Goal: Navigation & Orientation: Find specific page/section

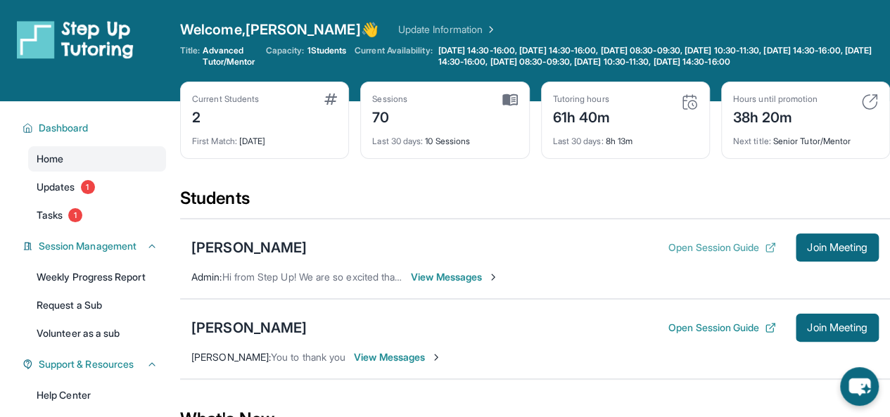
click at [718, 255] on button "Open Session Guide" at bounding box center [722, 248] width 108 height 14
click at [827, 252] on span "Join Meeting" at bounding box center [837, 247] width 60 height 8
click at [456, 284] on span "View Messages" at bounding box center [455, 277] width 88 height 14
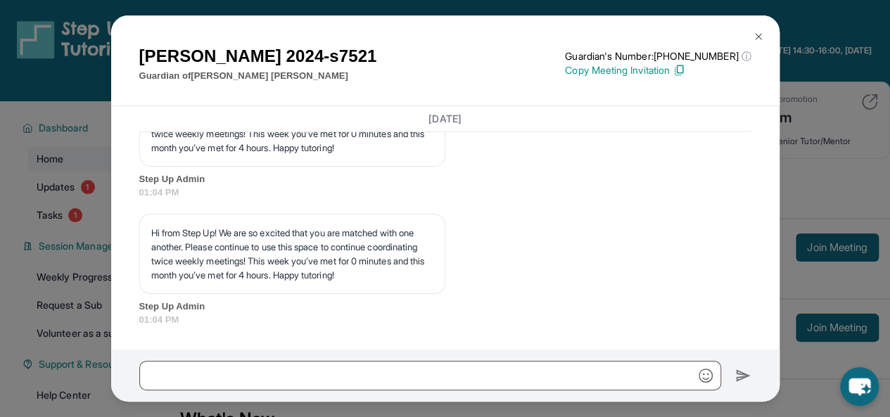
scroll to position [18640, 0]
click at [759, 37] on img at bounding box center [758, 36] width 11 height 11
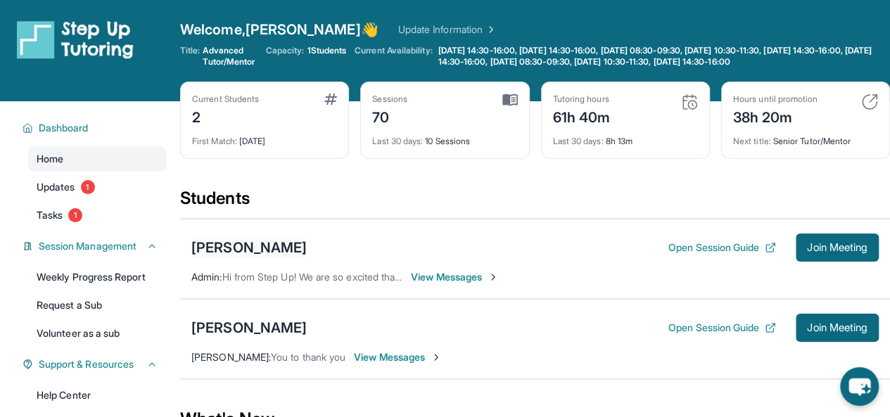
click at [228, 257] on div "[PERSON_NAME]" at bounding box center [248, 248] width 115 height 20
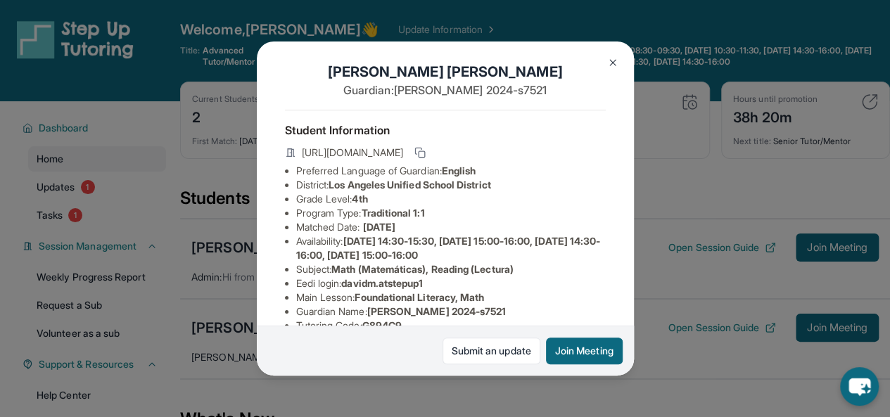
scroll to position [35, 0]
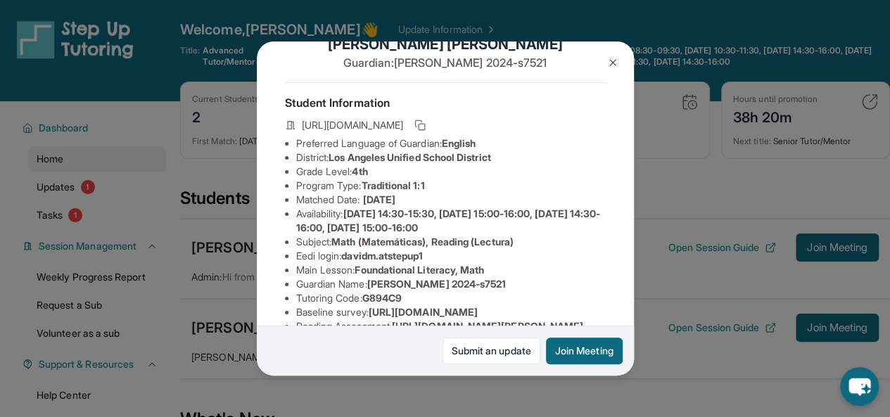
click at [742, 153] on div "David Mazmanian Guardian: Armine 2024-s7521 Student Information https://student…" at bounding box center [445, 208] width 890 height 417
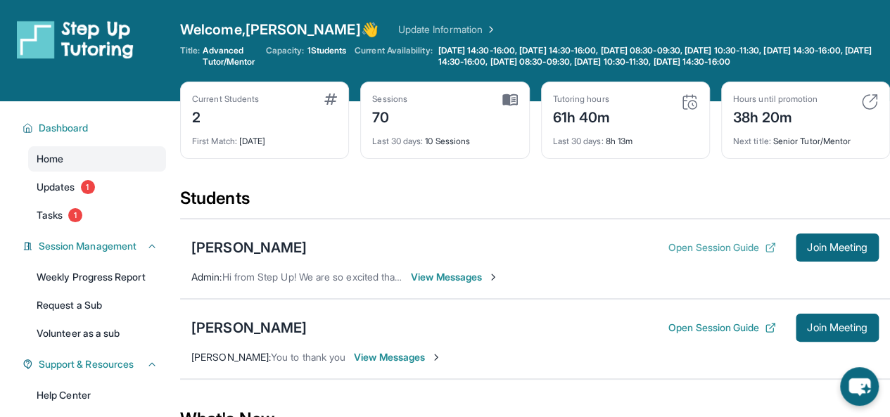
click at [700, 254] on button "Open Session Guide" at bounding box center [722, 248] width 108 height 14
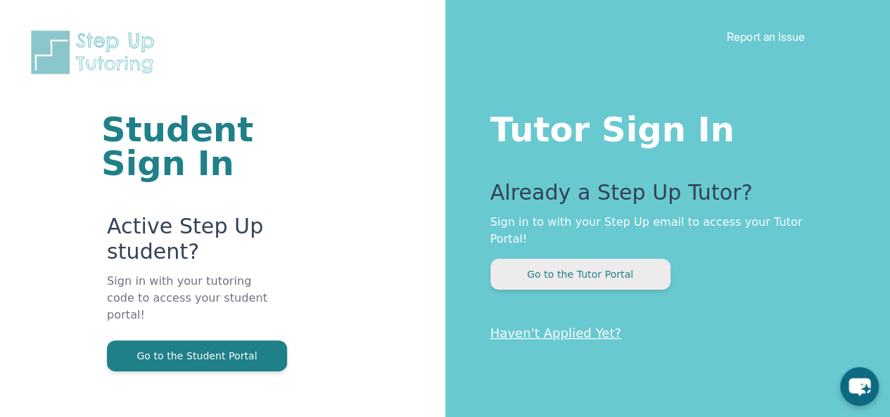
click at [589, 259] on button "Go to the Tutor Portal" at bounding box center [580, 274] width 180 height 31
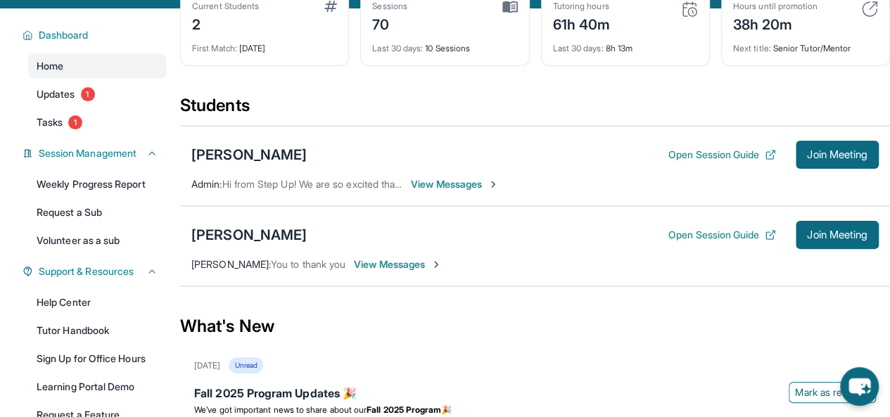
scroll to position [96, 0]
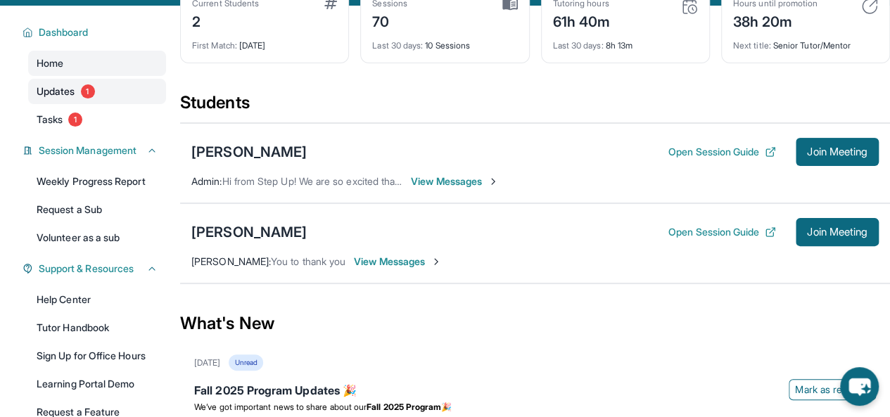
click at [65, 98] on span "Updates" at bounding box center [56, 91] width 39 height 14
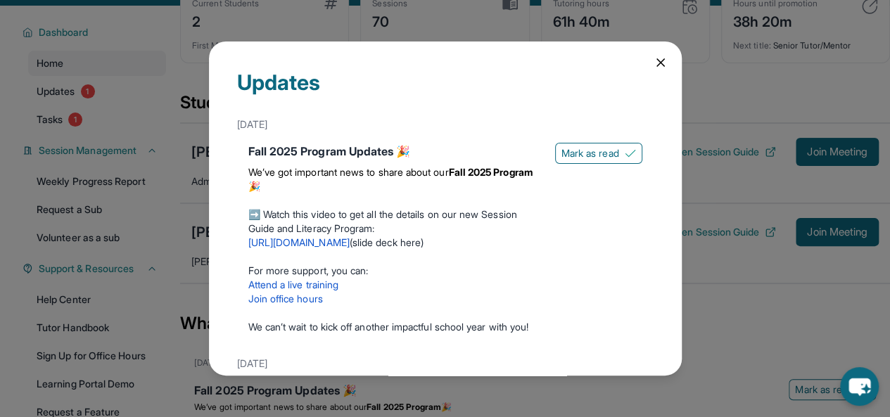
click at [332, 243] on link "[URL][DOMAIN_NAME]" at bounding box center [298, 242] width 101 height 12
click at [654, 59] on icon at bounding box center [661, 63] width 14 height 14
